Goal: Task Accomplishment & Management: Use online tool/utility

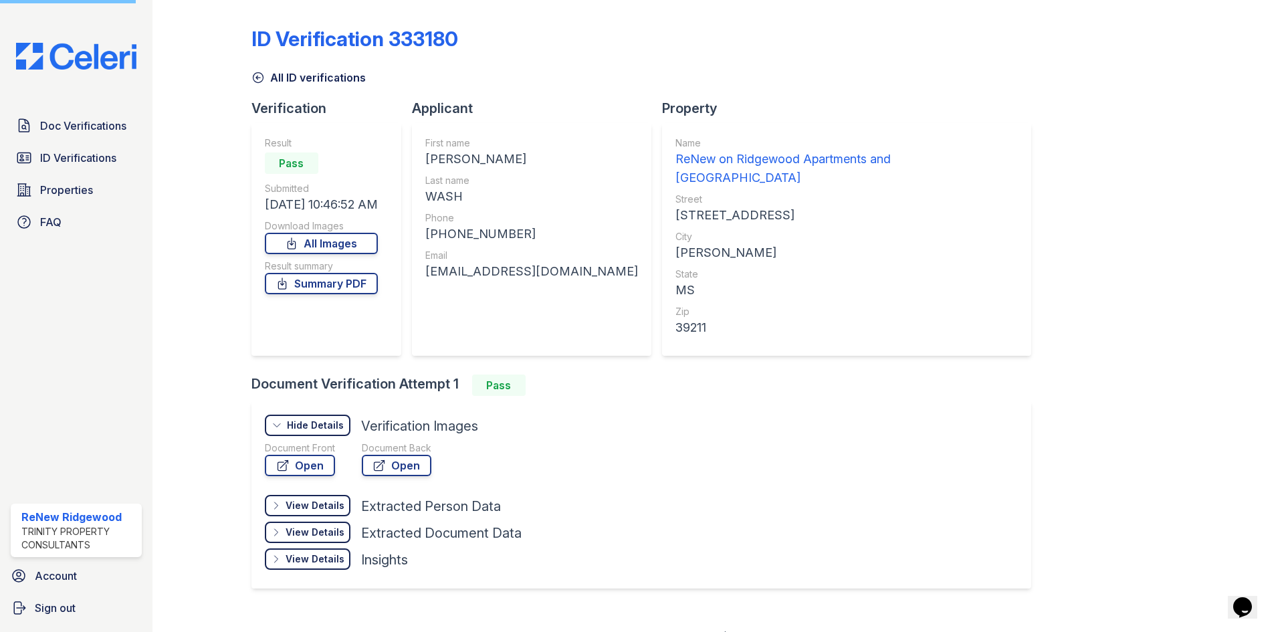
click at [104, 159] on span "ID Verifications" at bounding box center [78, 158] width 76 height 16
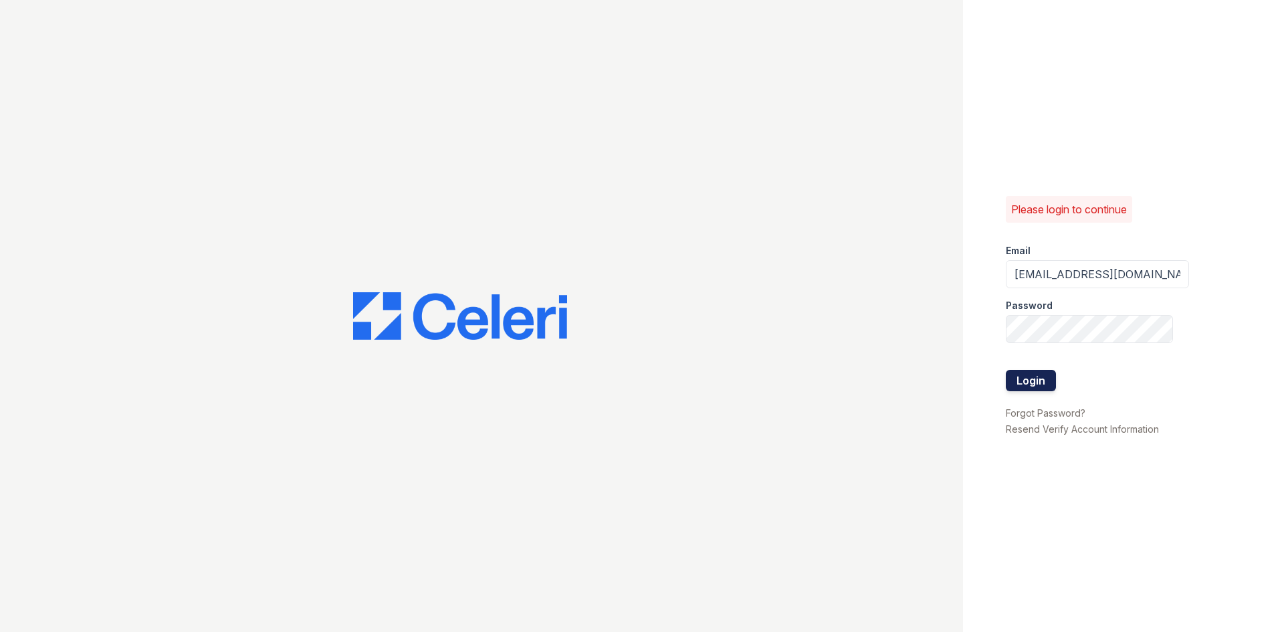
click at [1018, 390] on button "Login" at bounding box center [1031, 380] width 50 height 21
click at [1018, 389] on button "Login" at bounding box center [1031, 380] width 50 height 21
click at [1021, 386] on button "Login" at bounding box center [1031, 380] width 50 height 21
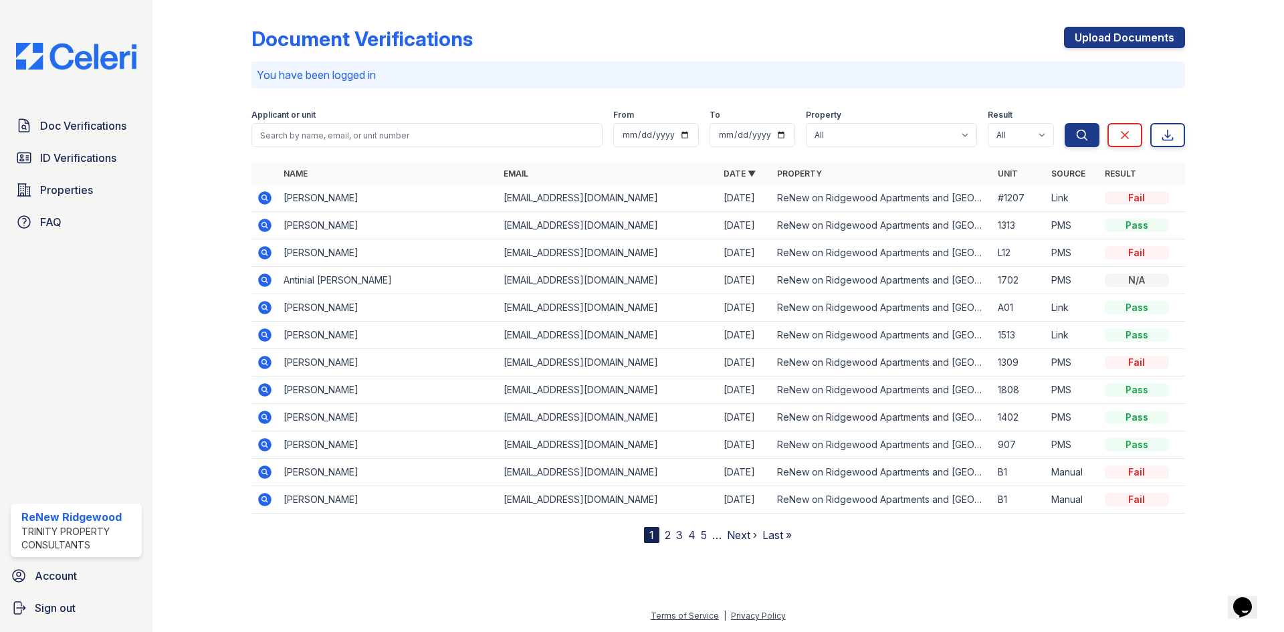
click at [1256, 108] on div at bounding box center [1224, 274] width 78 height 538
click at [106, 128] on span "Doc Verifications" at bounding box center [83, 126] width 86 height 16
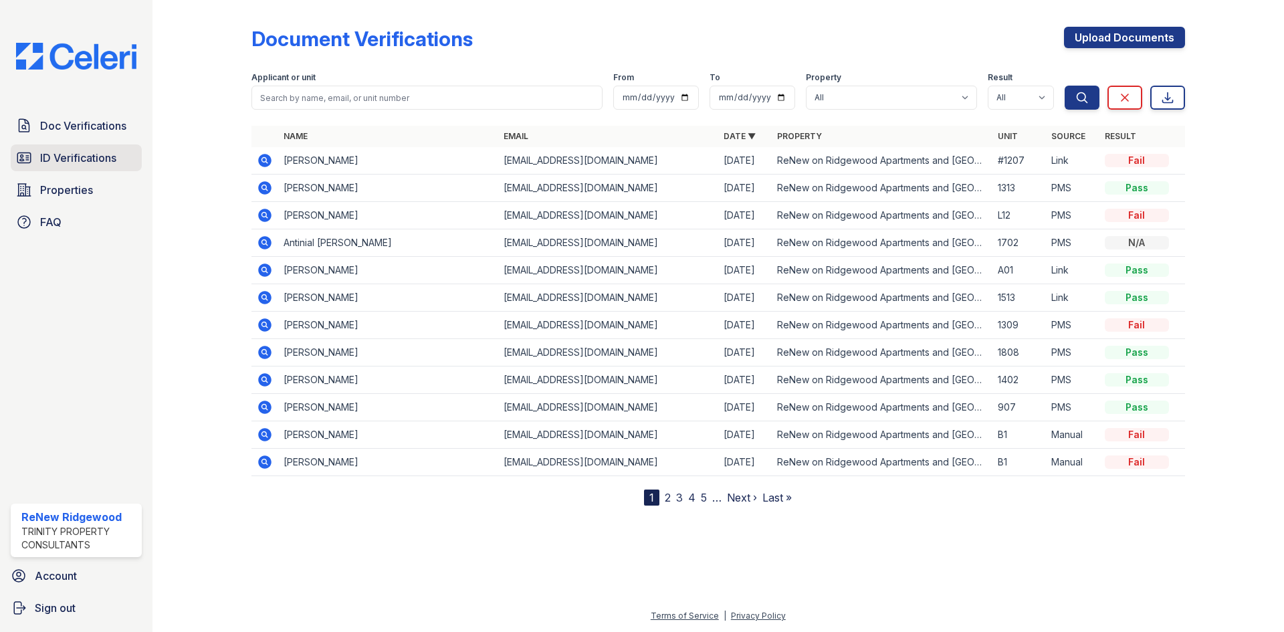
click at [104, 165] on span "ID Verifications" at bounding box center [78, 158] width 76 height 16
